Goal: Transaction & Acquisition: Purchase product/service

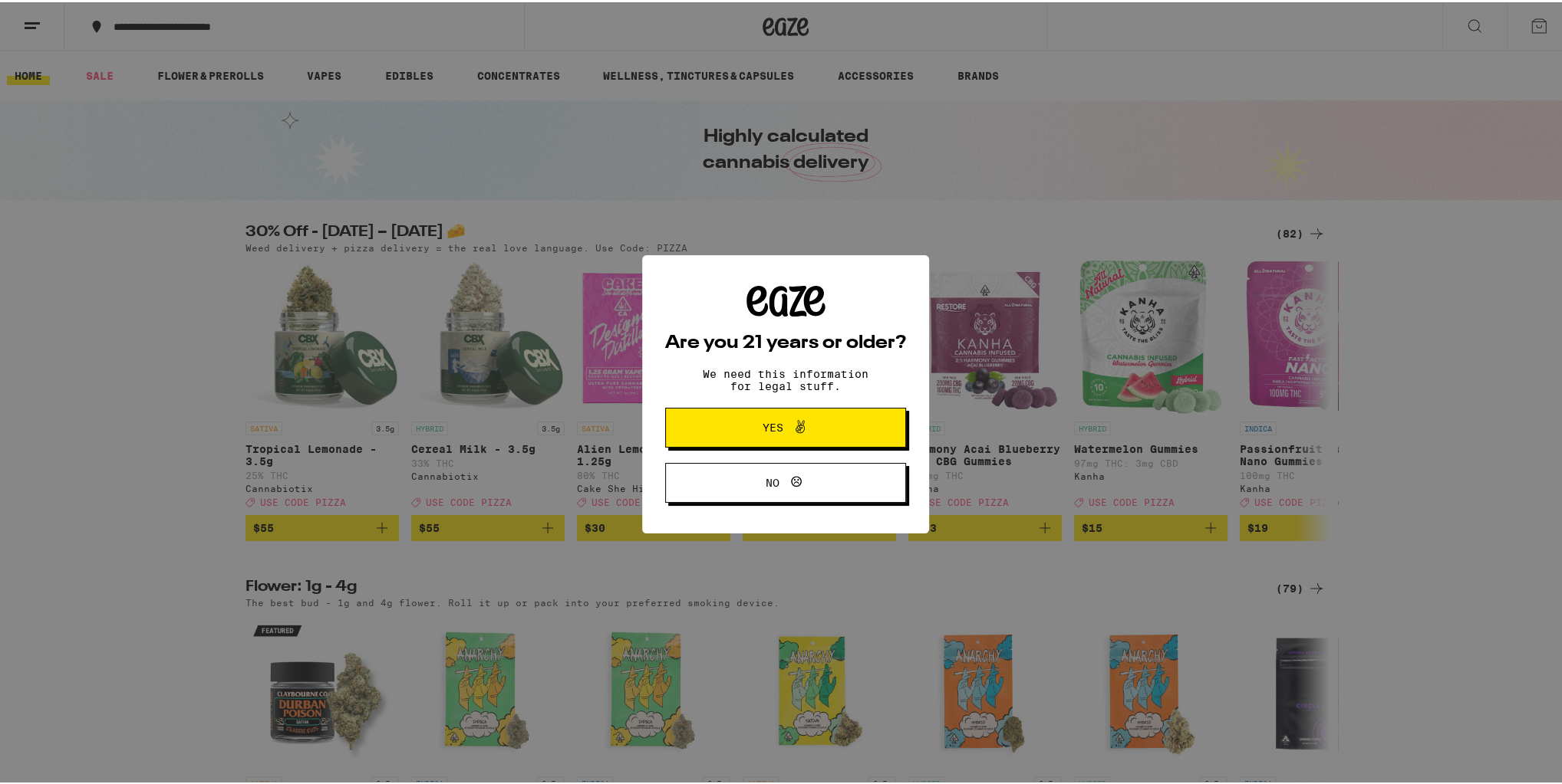
click at [736, 430] on span "Yes" at bounding box center [785, 425] width 117 height 20
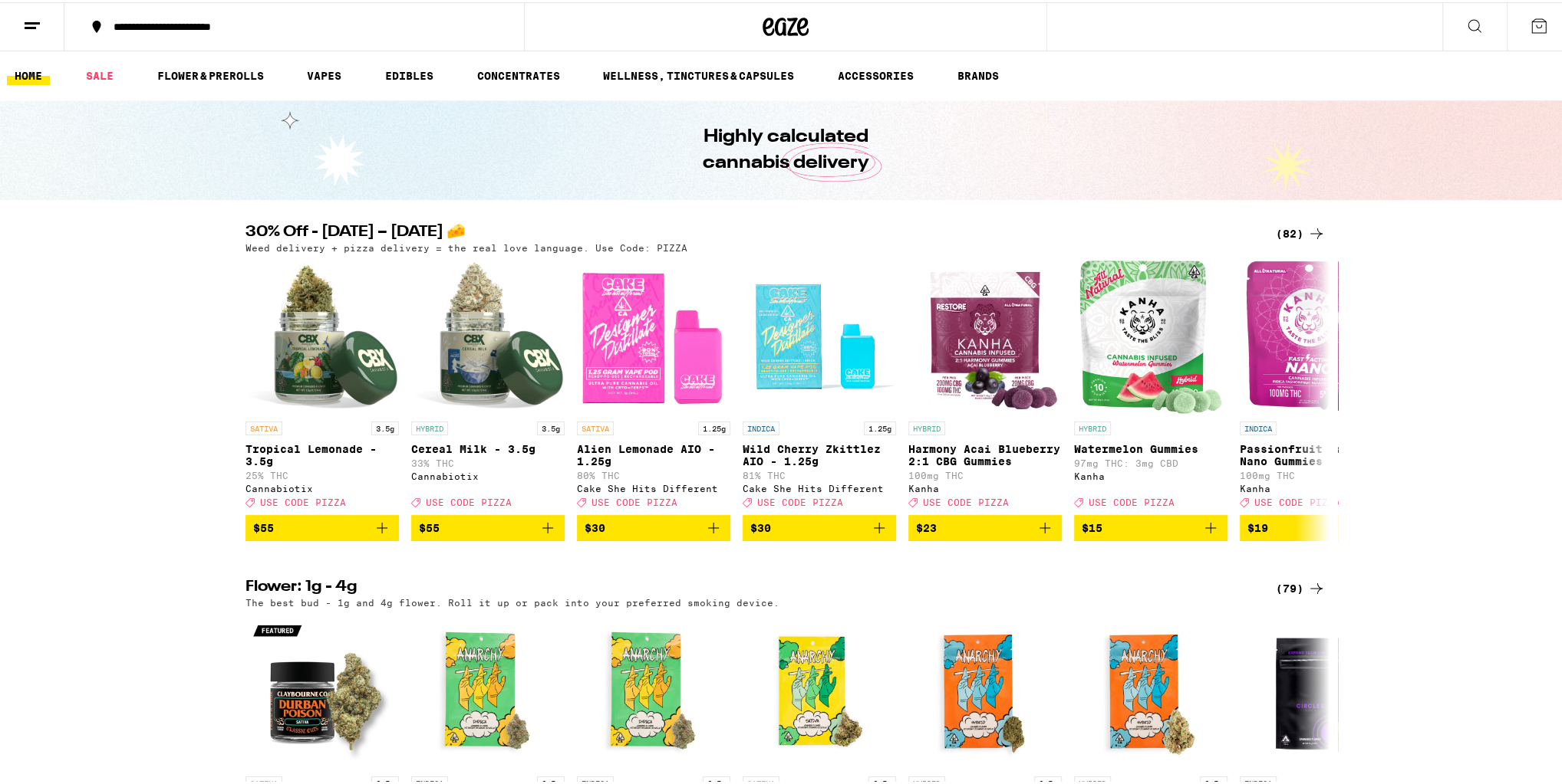
click at [1299, 230] on div "(82)" at bounding box center [1301, 231] width 50 height 18
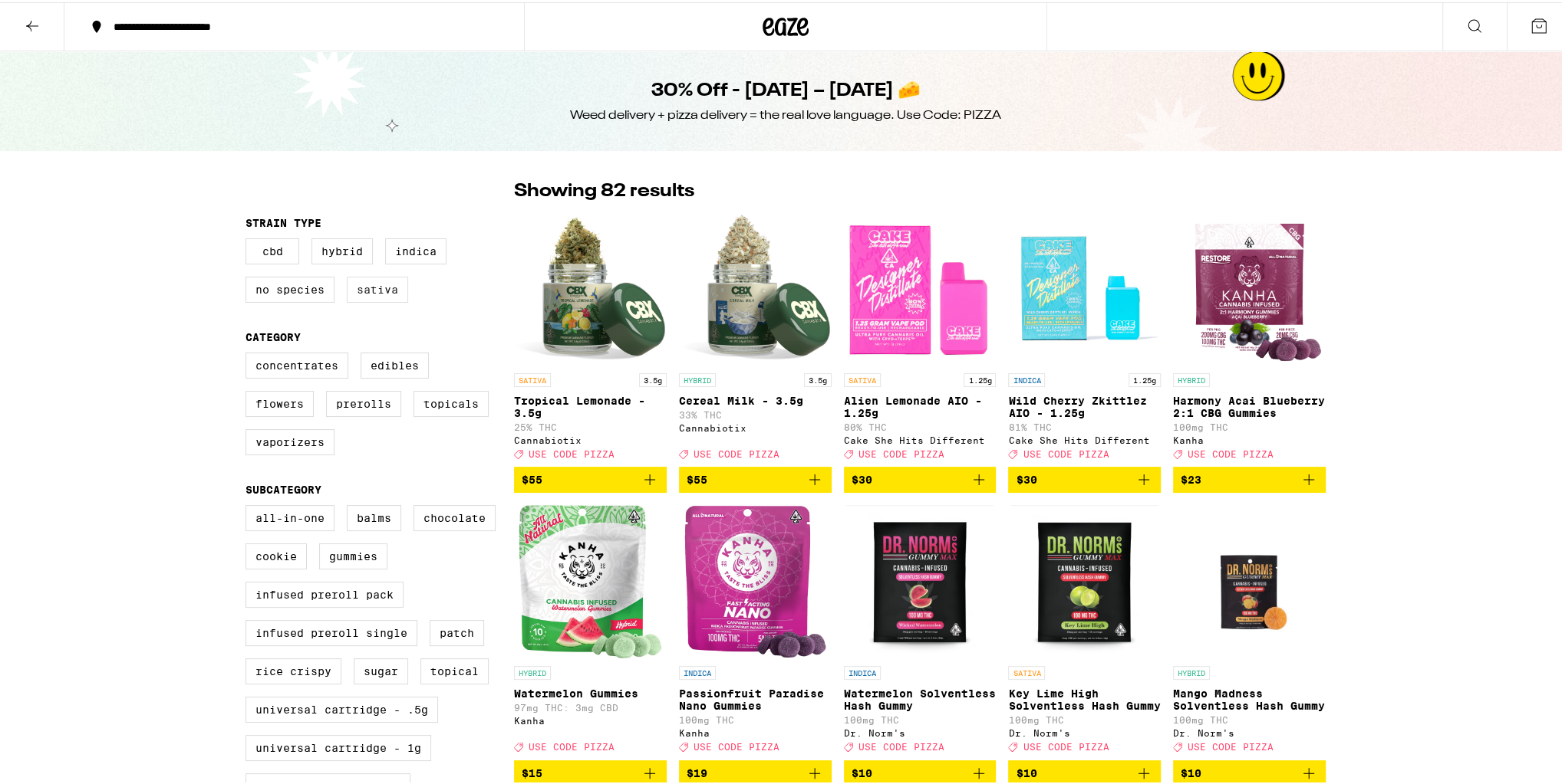
click at [376, 294] on label "Sativa" at bounding box center [377, 287] width 61 height 26
click at [249, 239] on input "Sativa" at bounding box center [249, 238] width 1 height 1
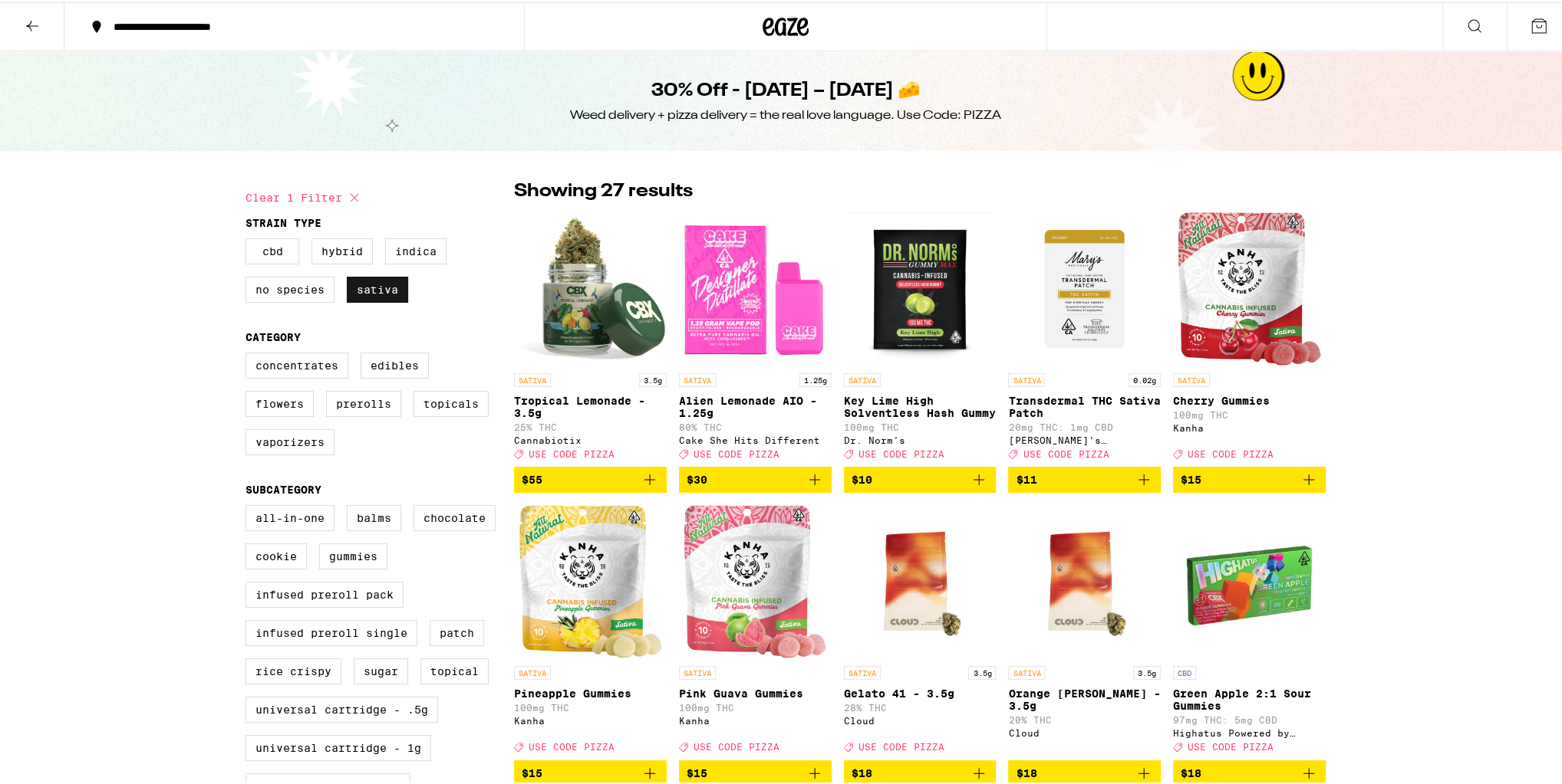
click at [391, 291] on label "Sativa" at bounding box center [377, 287] width 61 height 26
click at [249, 239] on input "Sativa" at bounding box center [249, 238] width 1 height 1
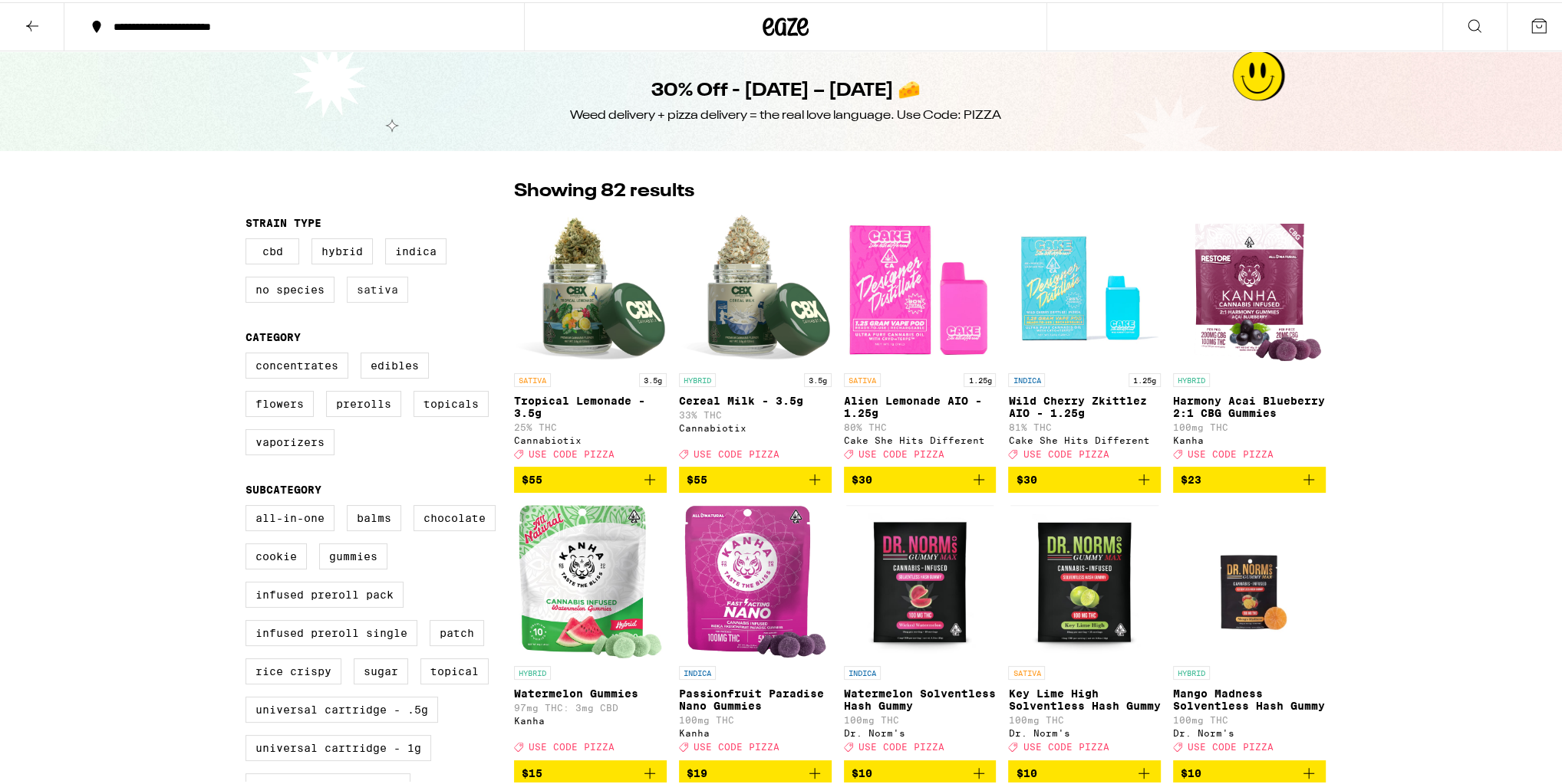
click at [391, 291] on label "Sativa" at bounding box center [377, 287] width 61 height 26
click at [249, 239] on input "Sativa" at bounding box center [249, 238] width 1 height 1
checkbox input "true"
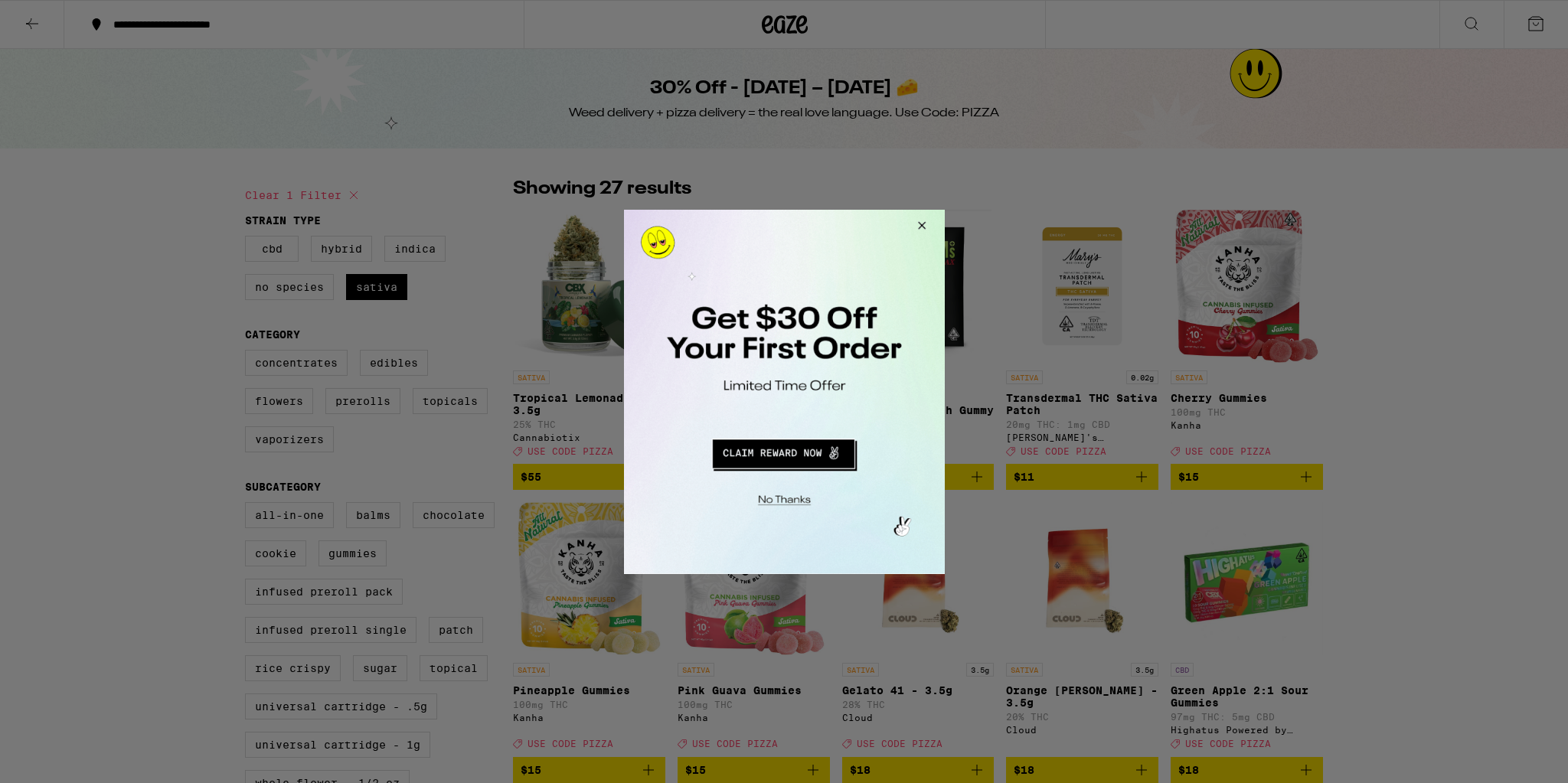
click at [924, 221] on button "Close Modal" at bounding box center [919, 228] width 41 height 36
